Goal: Transaction & Acquisition: Purchase product/service

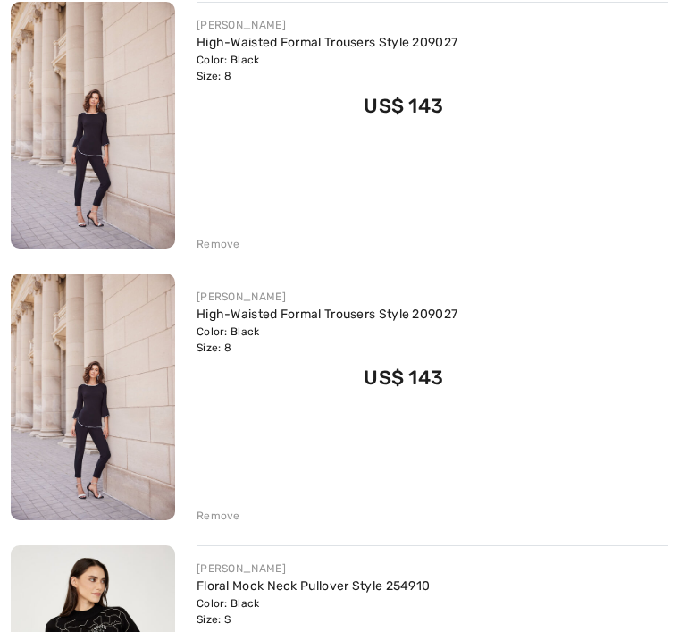
scroll to position [294, 0]
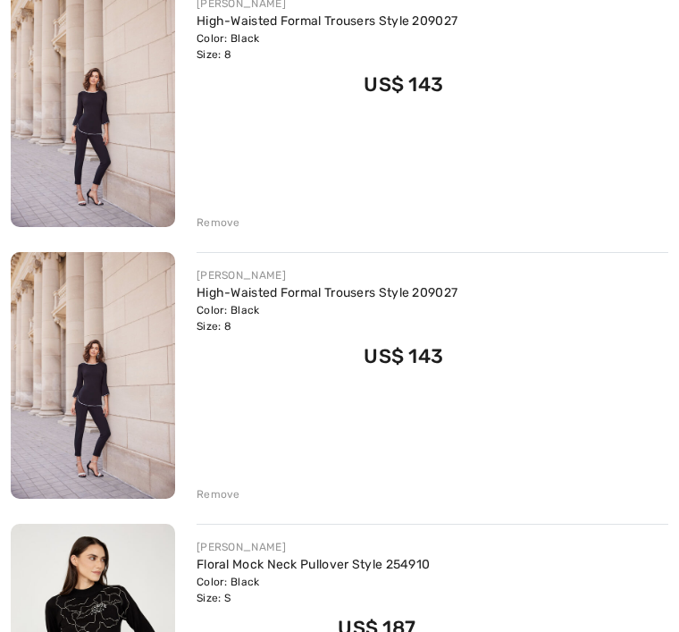
click at [233, 500] on div "Remove" at bounding box center [219, 494] width 44 height 16
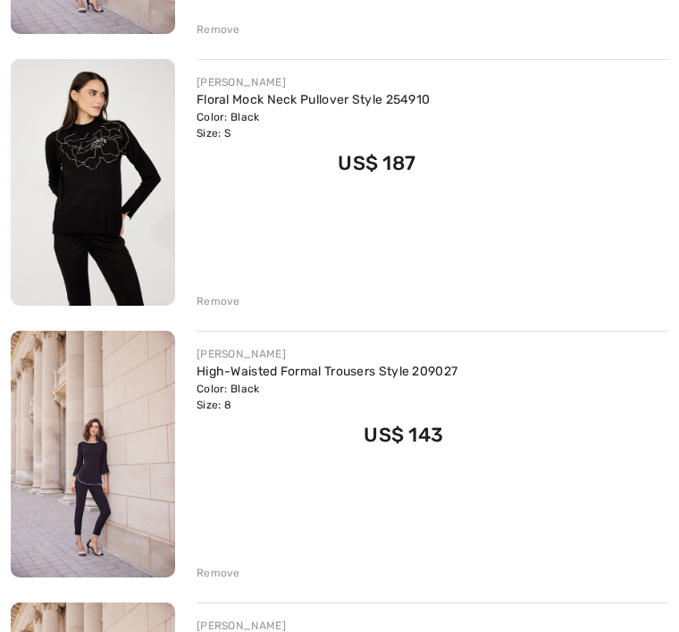
scroll to position [570, 0]
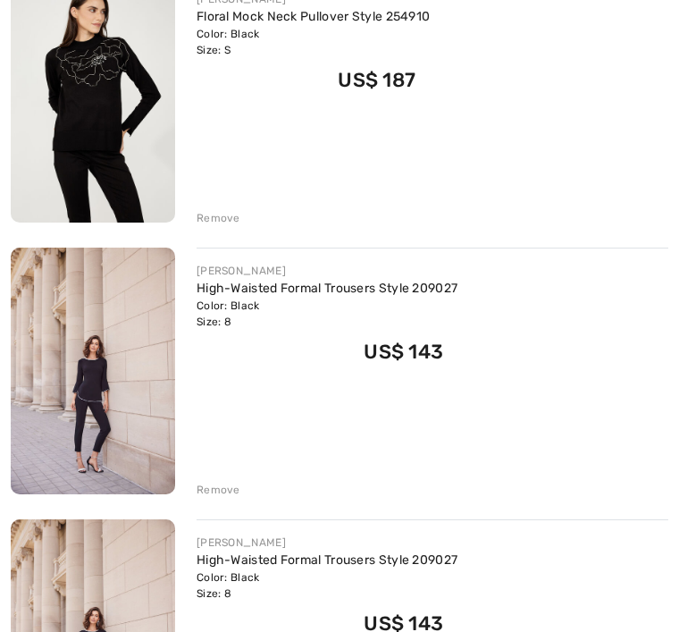
click at [228, 497] on div "Remove" at bounding box center [219, 490] width 44 height 16
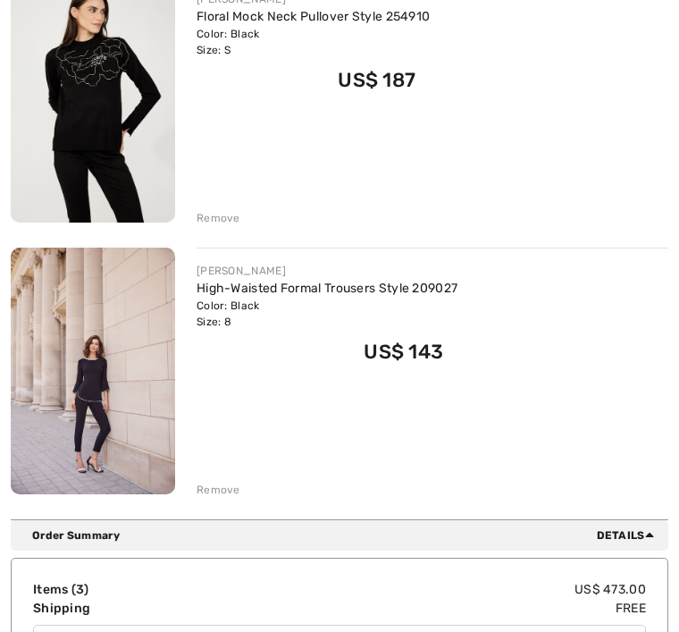
click at [231, 500] on div "You are only US$ 0.00 away from FREE SHIPPING! Continue Shopping > Congratulati…" at bounding box center [340, 31] width 658 height 975
click at [235, 500] on div "You are only US$ 0.00 away from FREE SHIPPING! Continue Shopping > Congratulati…" at bounding box center [340, 31] width 658 height 975
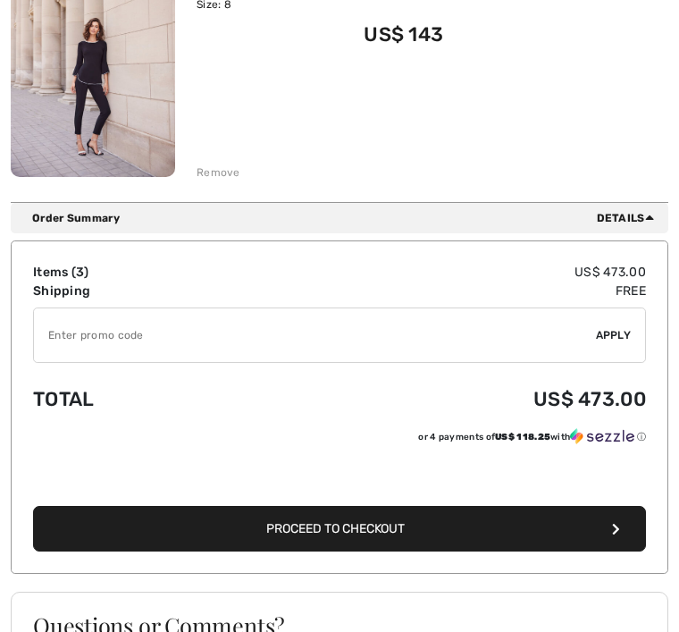
scroll to position [890, 0]
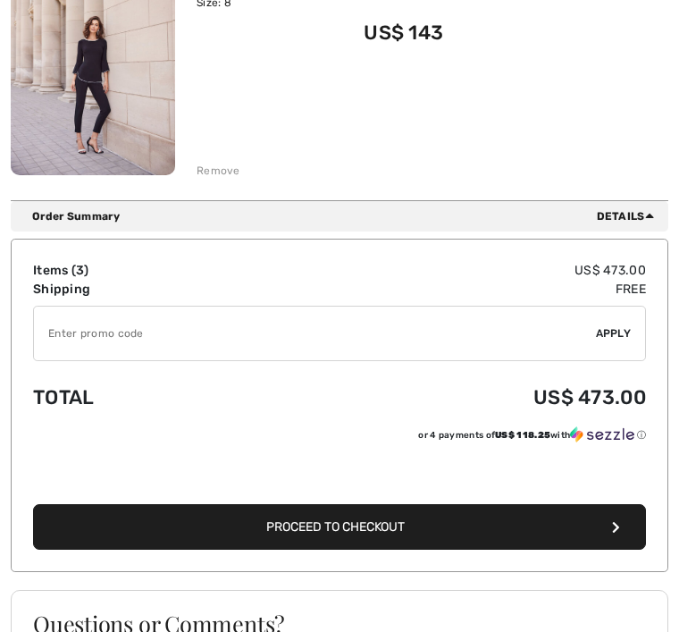
click at [239, 168] on div "Remove" at bounding box center [433, 169] width 472 height 20
click at [220, 178] on div "Remove" at bounding box center [219, 171] width 44 height 16
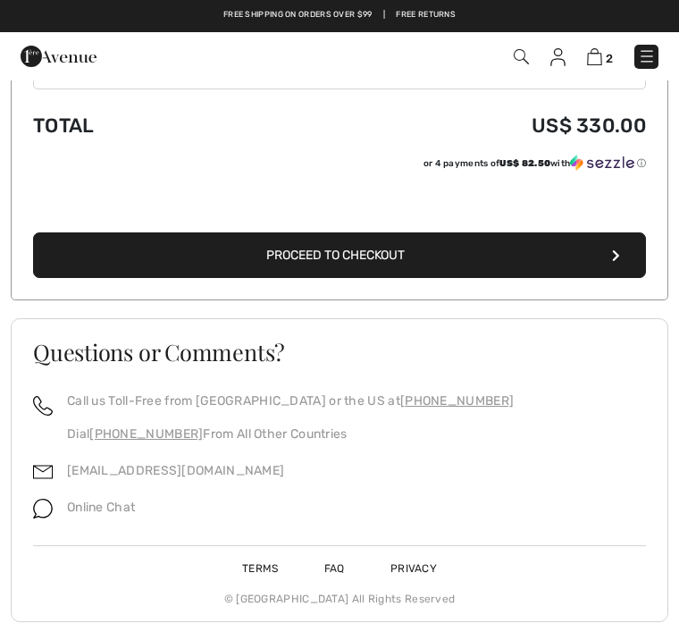
scroll to position [844, 0]
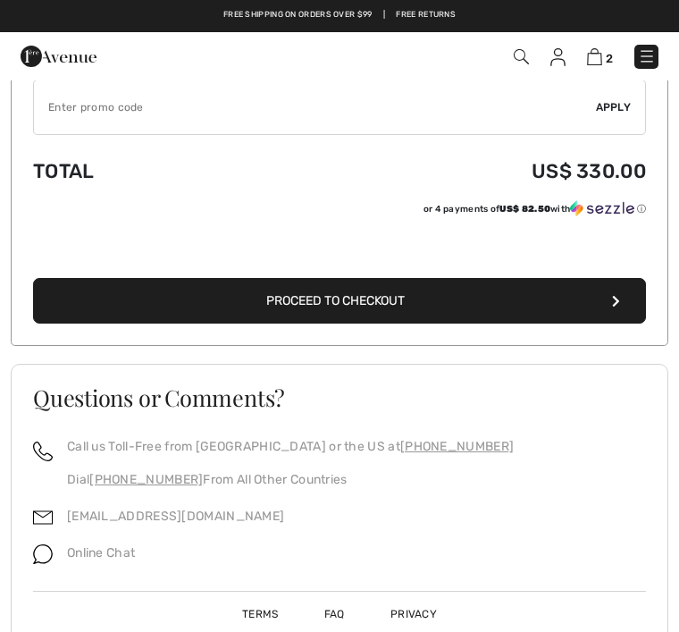
click at [445, 311] on button "Proceed to Checkout" at bounding box center [339, 301] width 613 height 46
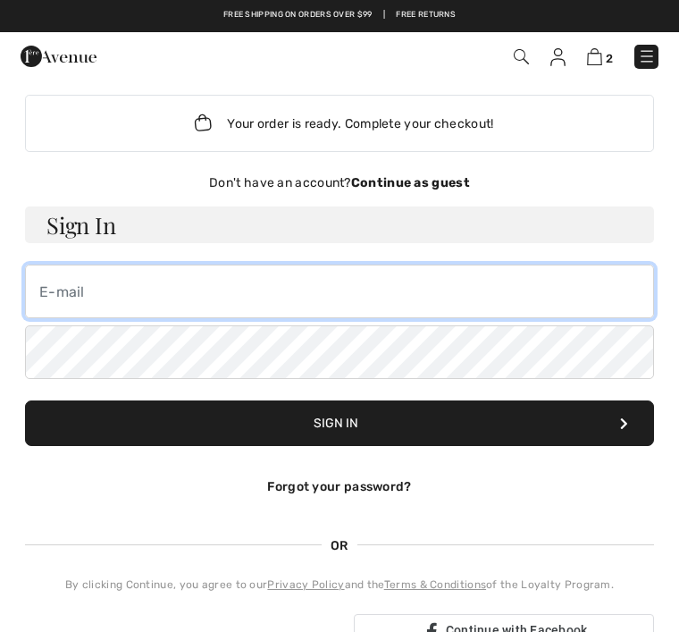
click at [60, 292] on input "email" at bounding box center [339, 292] width 629 height 54
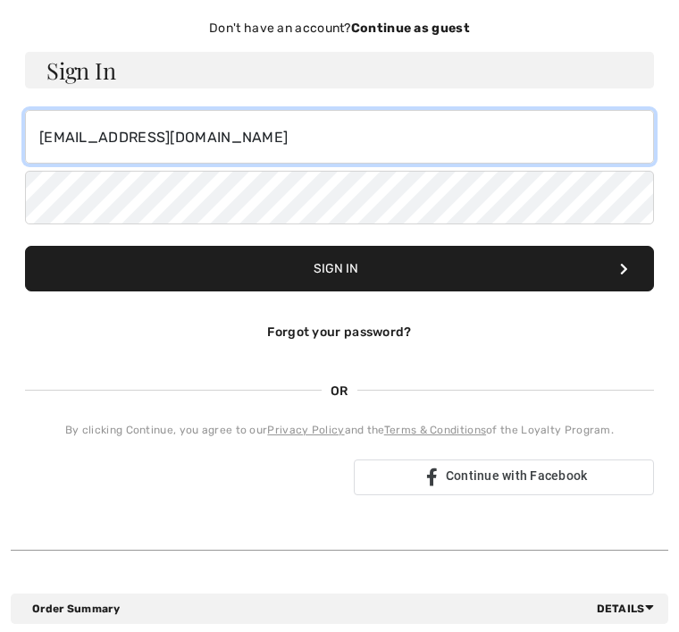
scroll to position [155, 0]
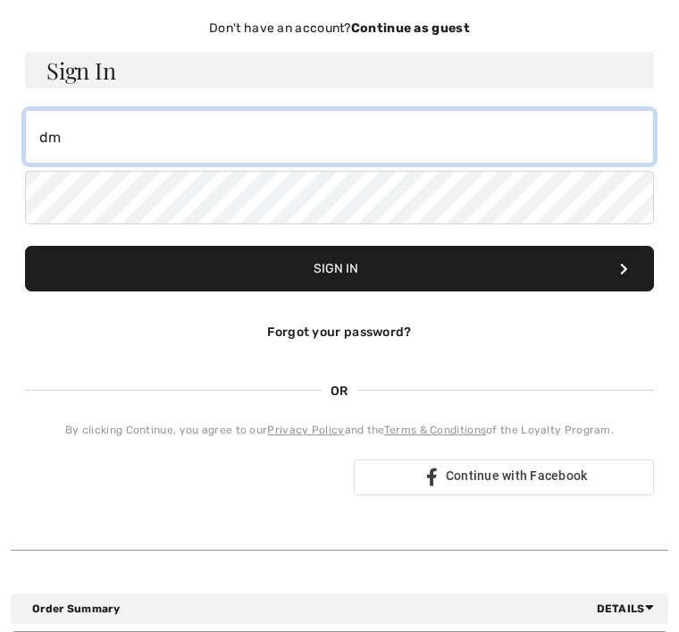
type input "d"
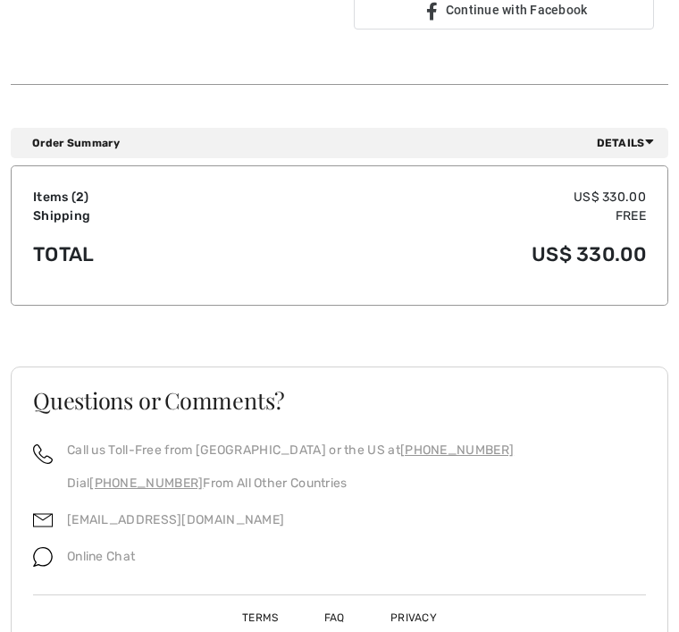
scroll to position [623, 0]
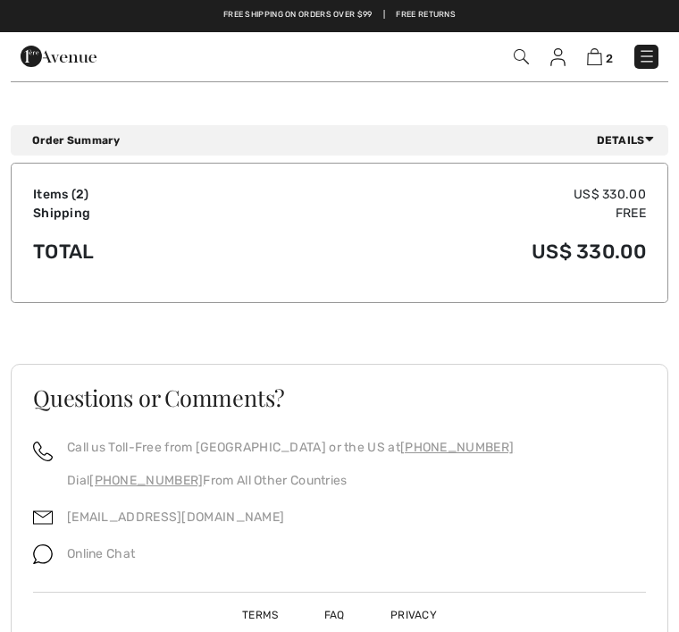
click at [662, 416] on div "Questions or Comments?" at bounding box center [340, 411] width 656 height 51
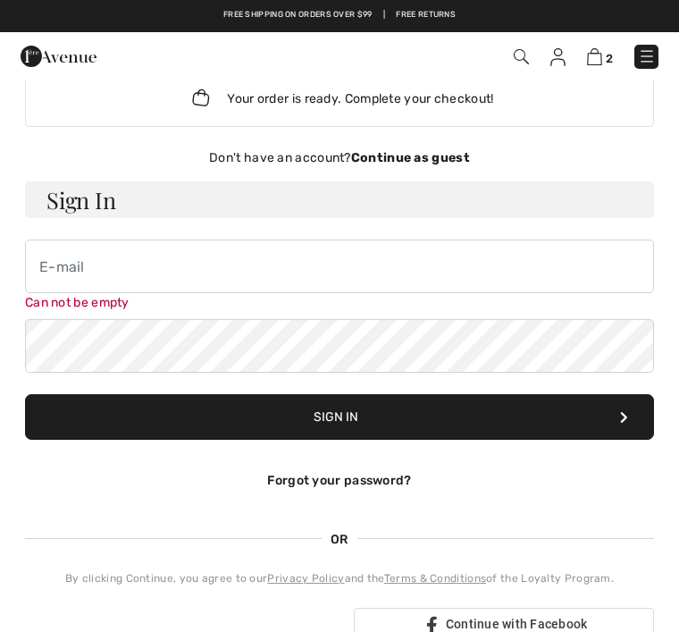
scroll to position [0, 0]
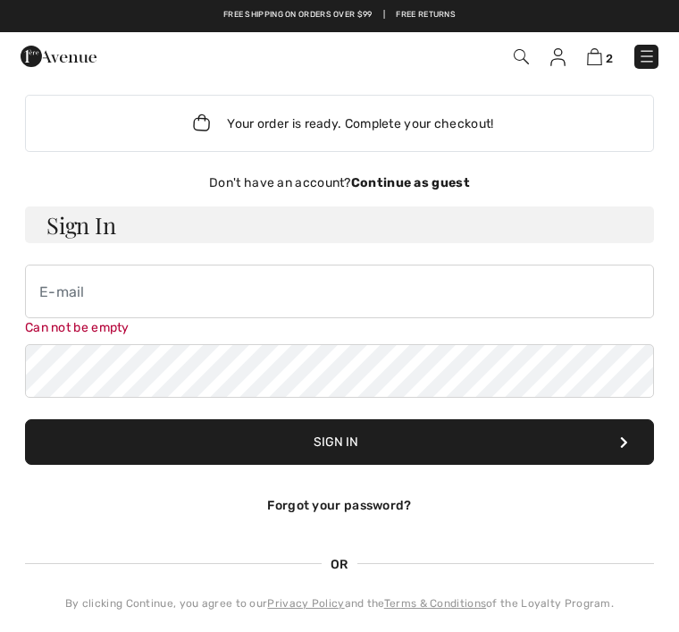
click at [417, 187] on strong "Continue as guest" at bounding box center [410, 182] width 119 height 15
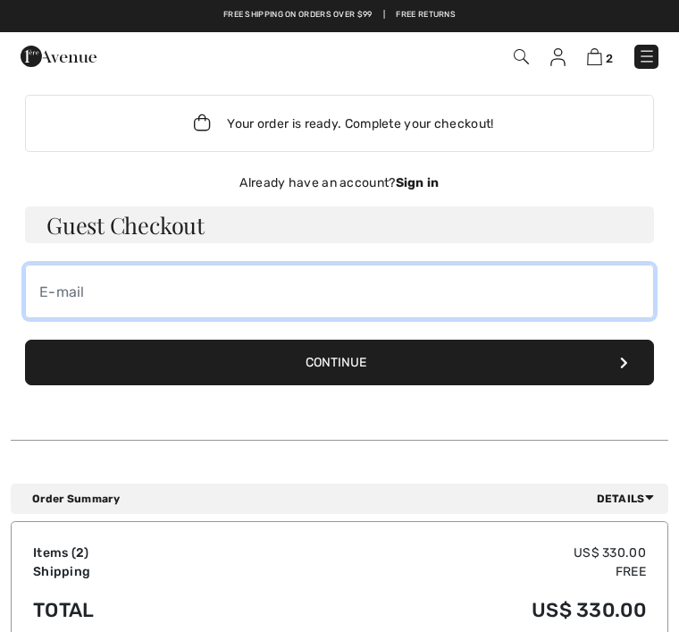
click at [51, 296] on input "email" at bounding box center [339, 292] width 629 height 54
type input "dmatoian@att.net"
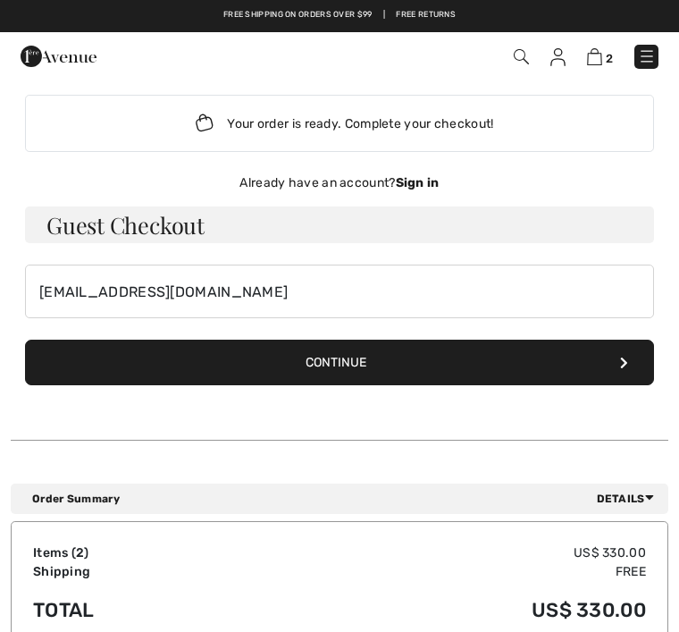
click at [358, 374] on button "Continue" at bounding box center [339, 363] width 629 height 46
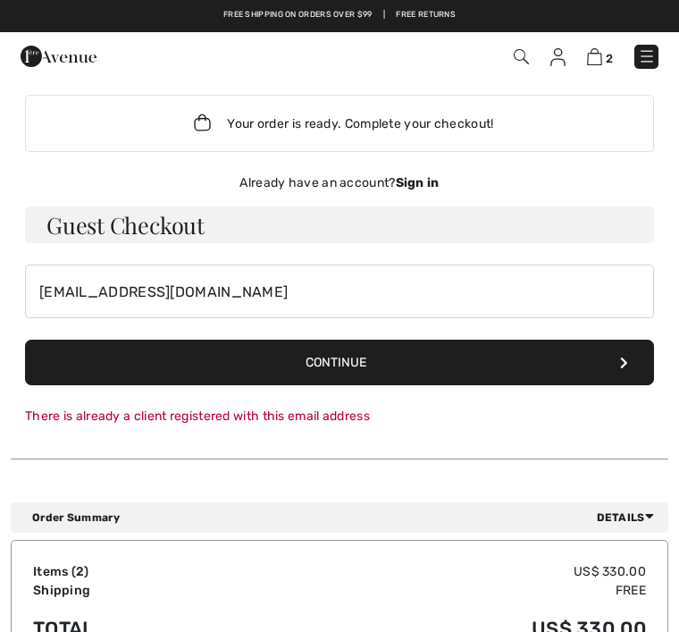
click at [502, 512] on div "Order Summary Details" at bounding box center [346, 518] width 629 height 16
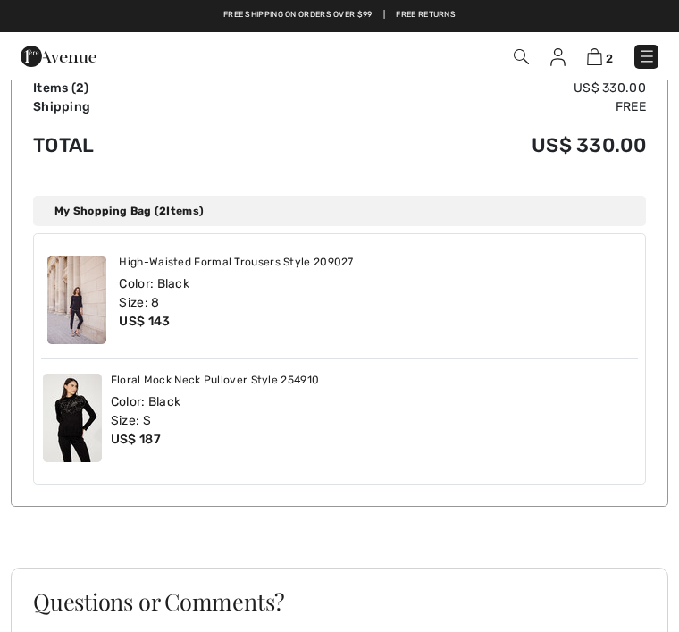
scroll to position [457, 0]
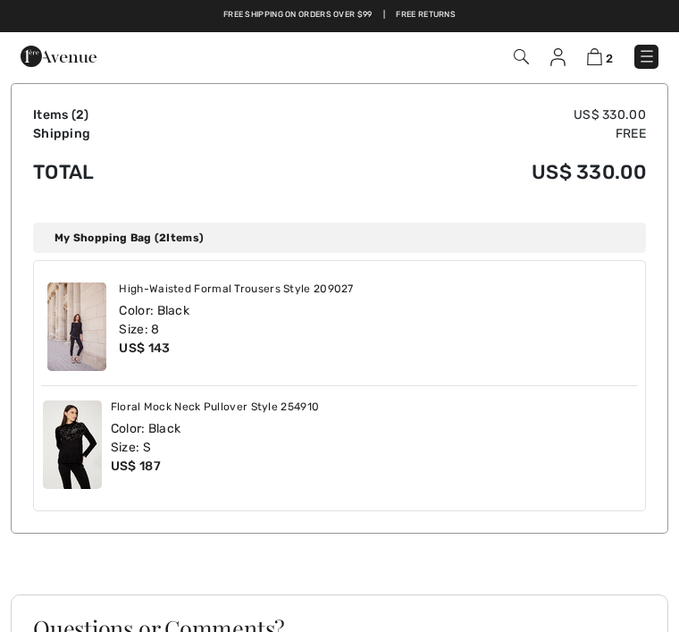
click at [496, 493] on div "Floral Mock Neck Pullover Style 254910 Color: Black Size: S US$ 187" at bounding box center [339, 444] width 597 height 117
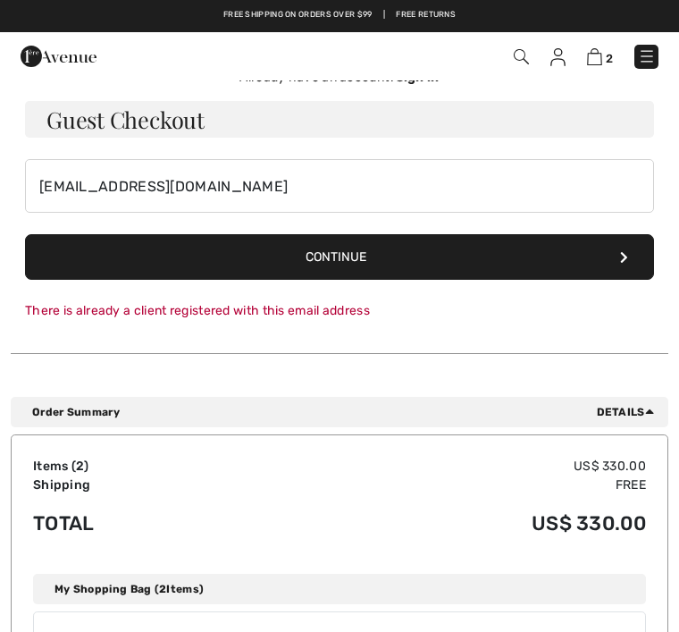
scroll to position [0, 0]
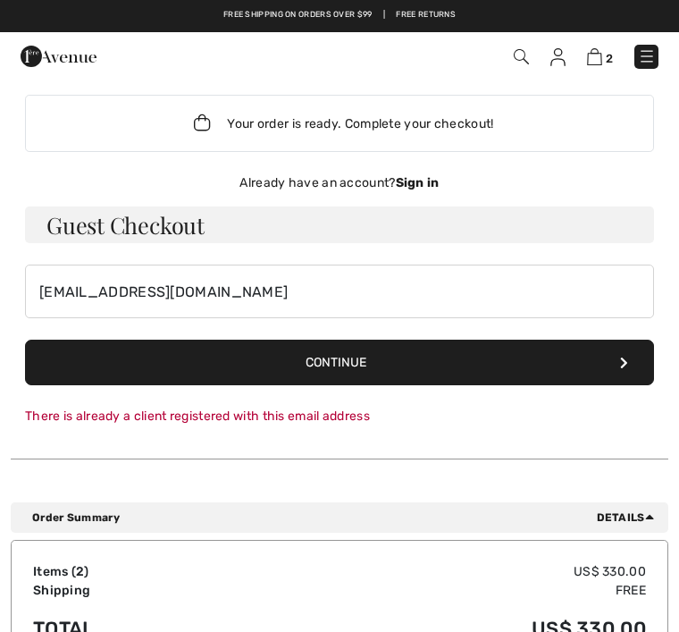
click at [367, 367] on button "Continue" at bounding box center [339, 363] width 629 height 46
click at [454, 358] on button "Continue" at bounding box center [339, 363] width 629 height 46
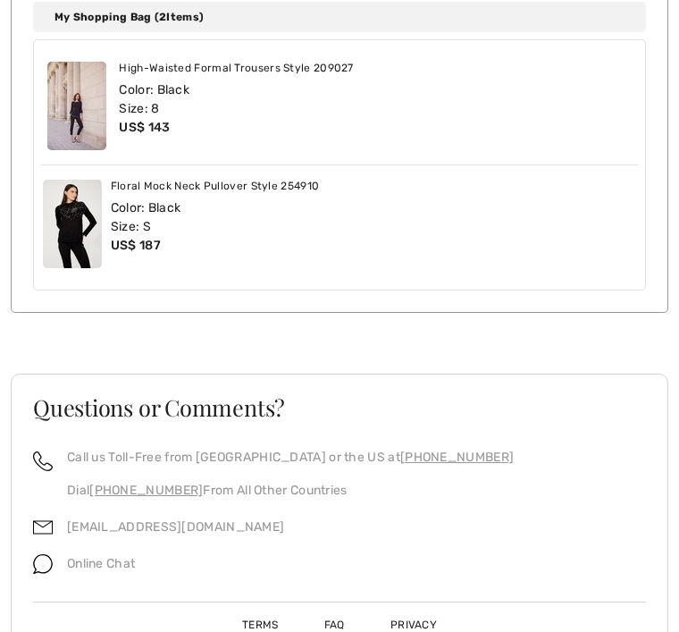
scroll to position [687, 0]
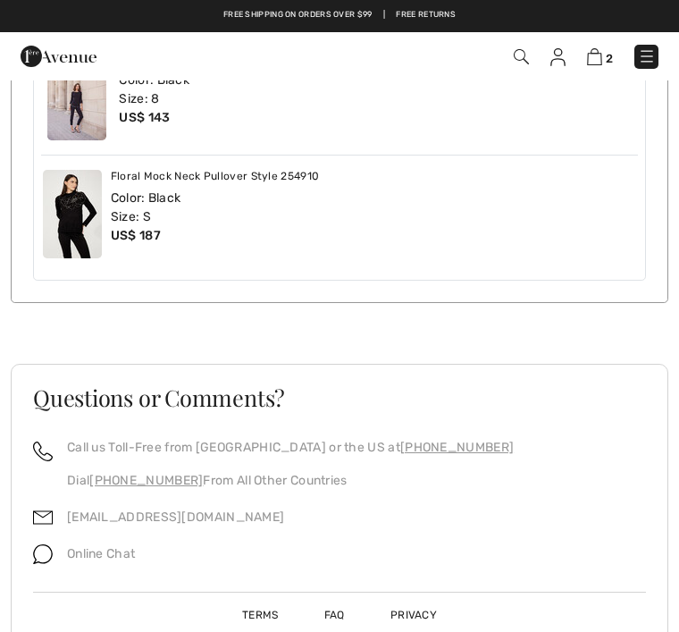
click at [59, 510] on div "[EMAIL_ADDRESS][DOMAIN_NAME]" at bounding box center [169, 522] width 232 height 37
click at [119, 521] on link "[EMAIL_ADDRESS][DOMAIN_NAME]" at bounding box center [175, 517] width 217 height 15
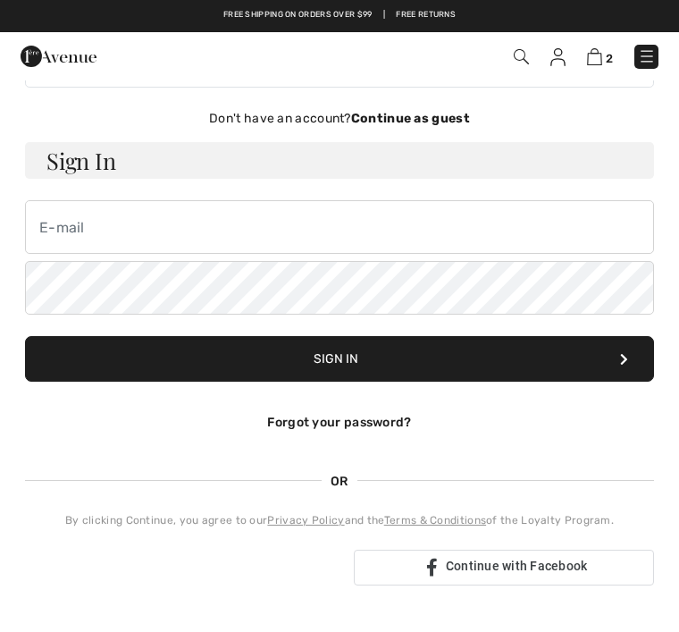
scroll to position [62, 0]
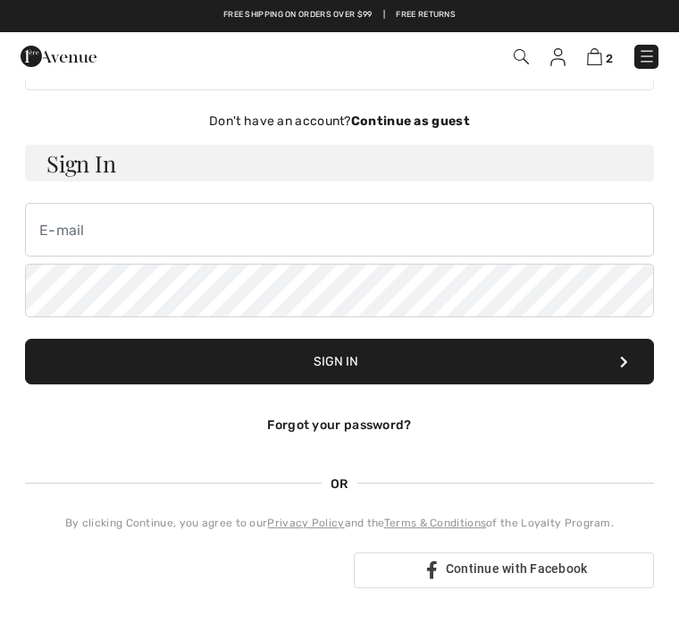
click at [595, 63] on img at bounding box center [594, 56] width 15 height 17
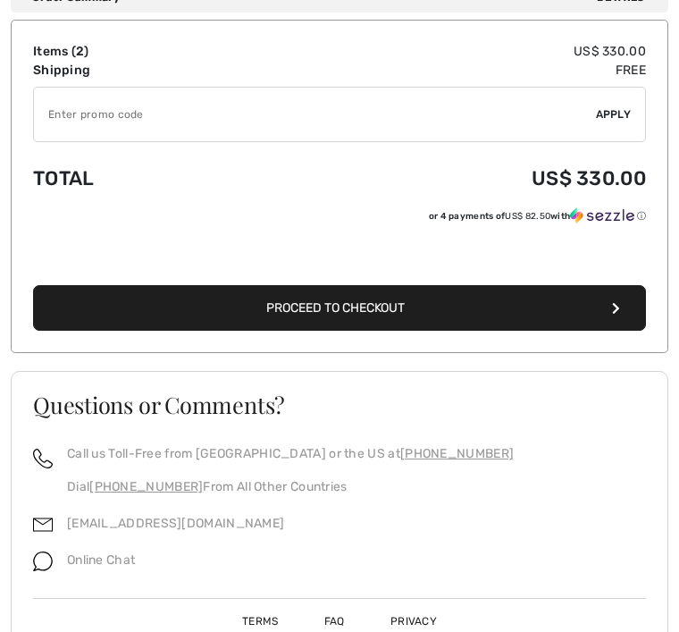
scroll to position [844, 0]
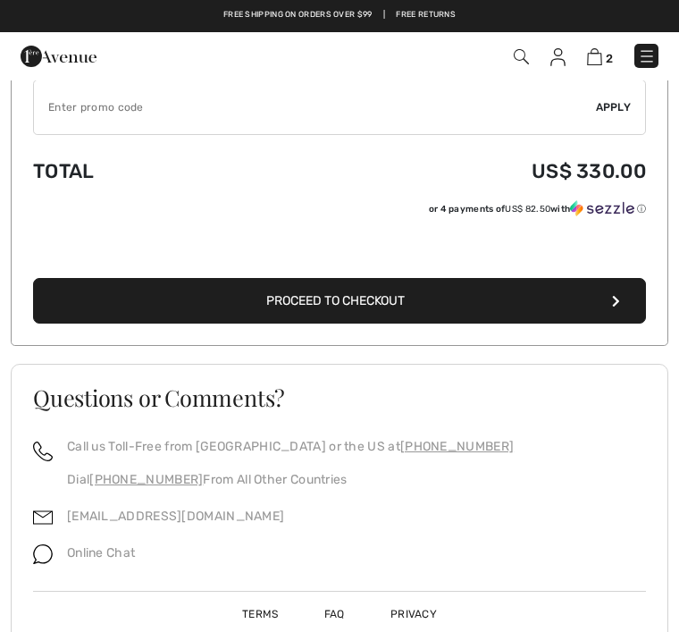
click at [594, 310] on button "Proceed to Checkout" at bounding box center [339, 301] width 613 height 46
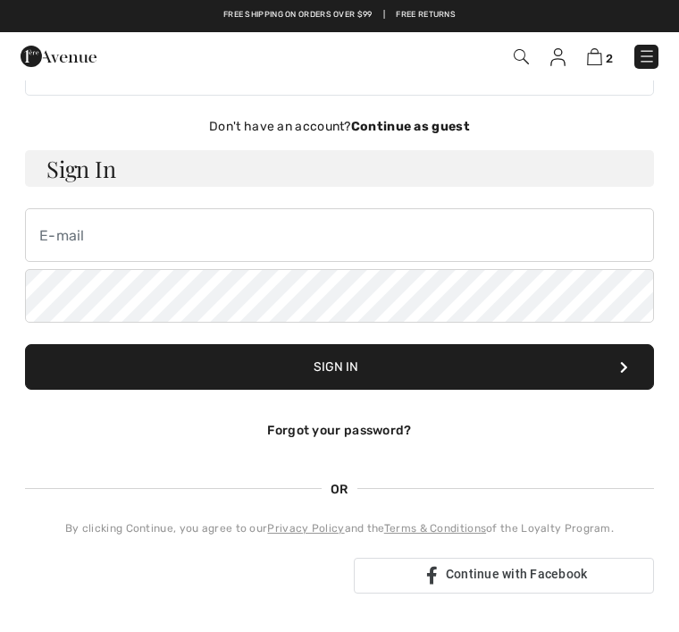
scroll to position [55, 0]
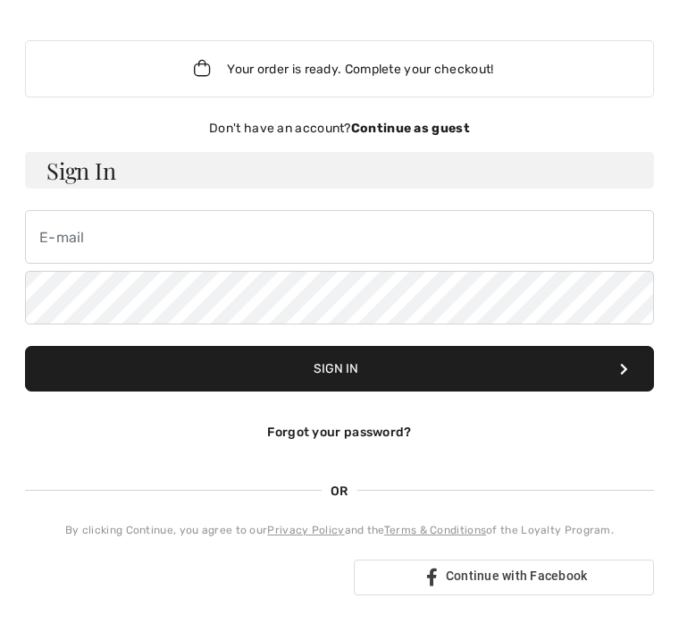
click at [445, 124] on strong "Continue as guest" at bounding box center [410, 128] width 119 height 15
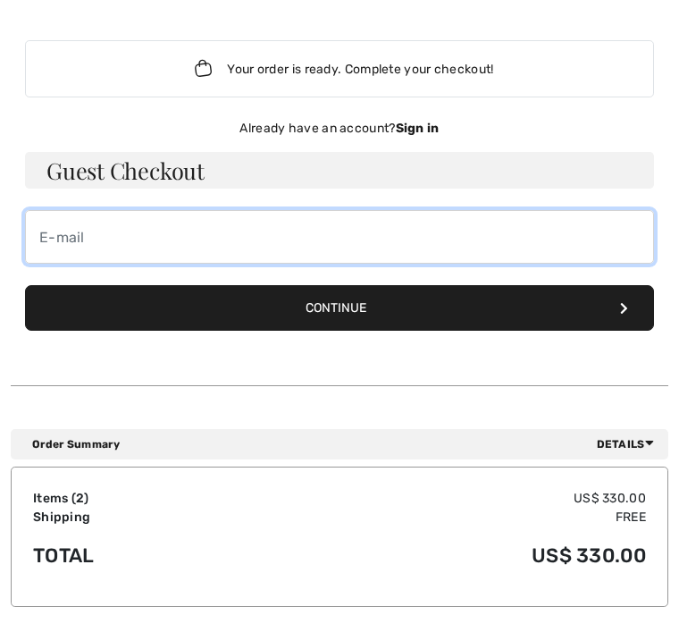
click at [57, 242] on input "email" at bounding box center [339, 237] width 629 height 54
type input "[EMAIL_ADDRESS][DOMAIN_NAME]"
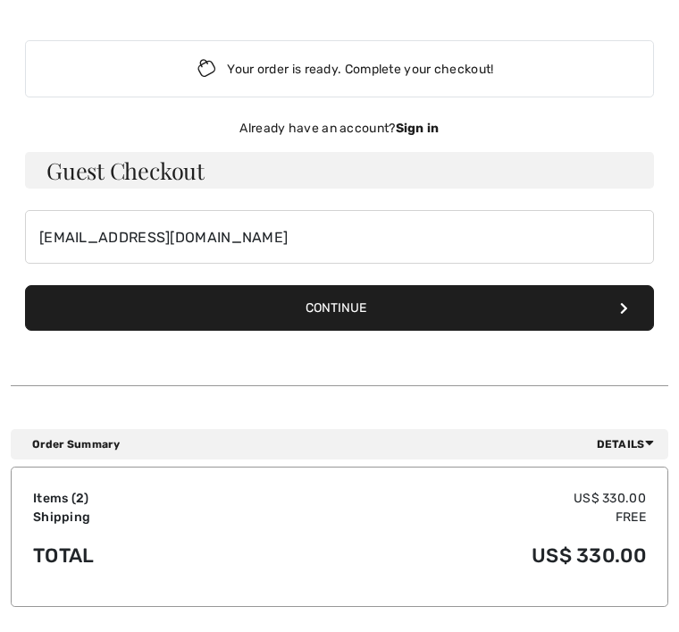
click at [365, 310] on button "Continue" at bounding box center [339, 308] width 629 height 46
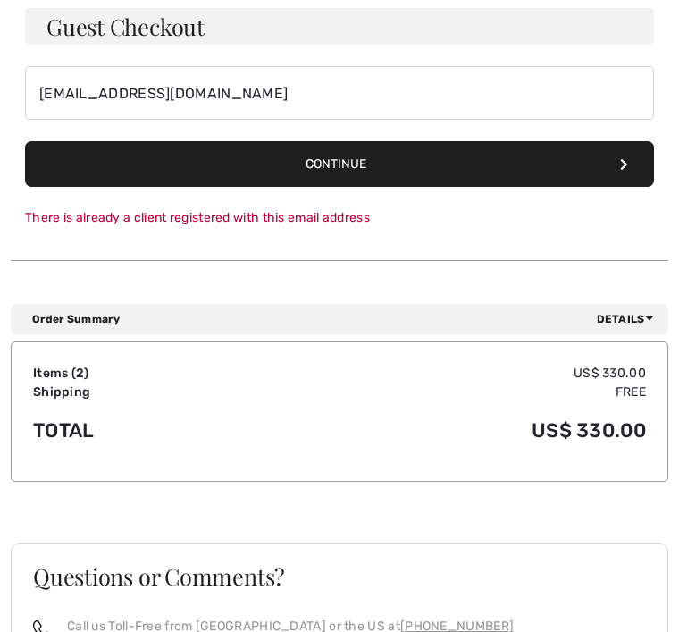
scroll to position [200, 0]
